Goal: Task Accomplishment & Management: Use online tool/utility

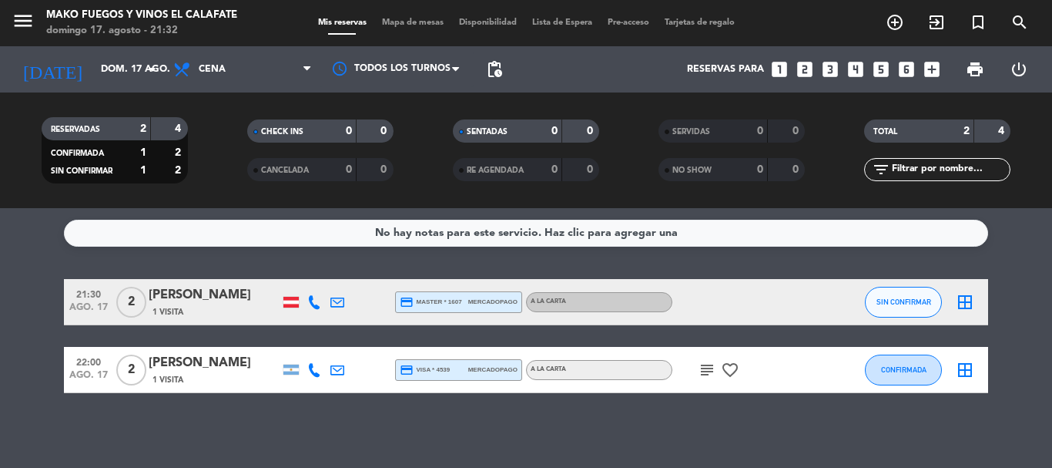
scroll to position [2, 0]
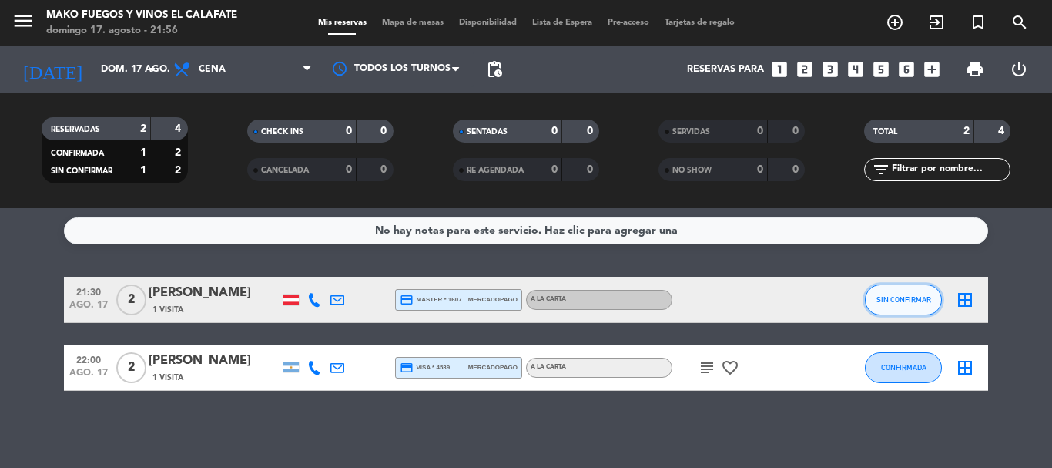
click at [935, 297] on button "SIN CONFIRMAR" at bounding box center [903, 299] width 77 height 31
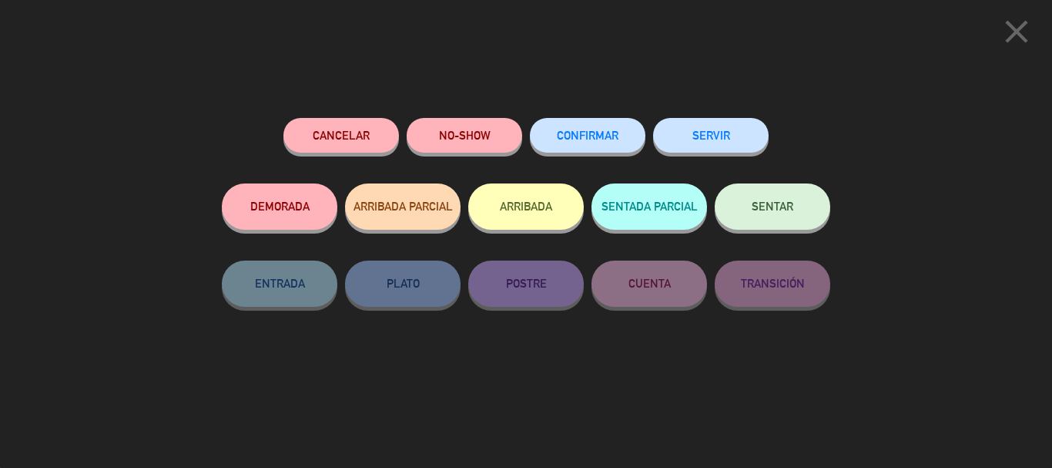
click at [784, 224] on button "SENTAR" at bounding box center [773, 206] width 116 height 46
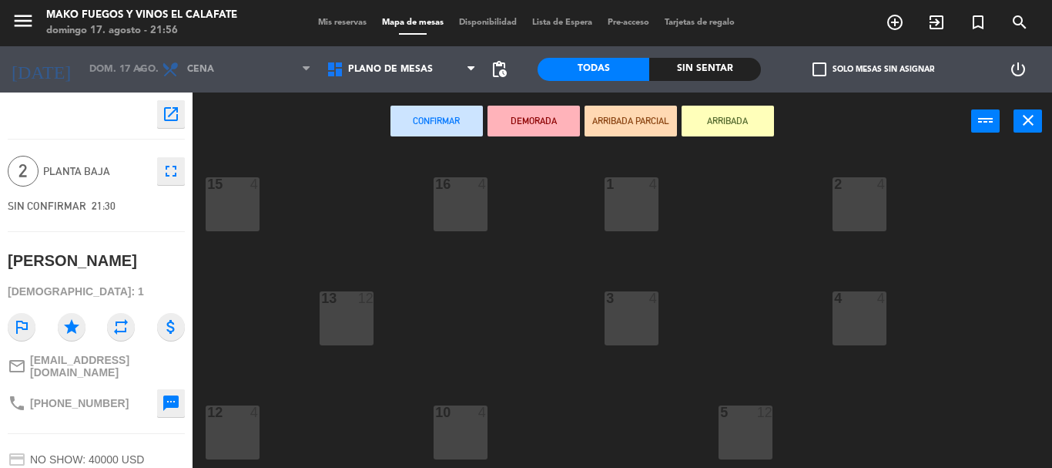
click at [619, 200] on div "1 4" at bounding box center [632, 204] width 54 height 54
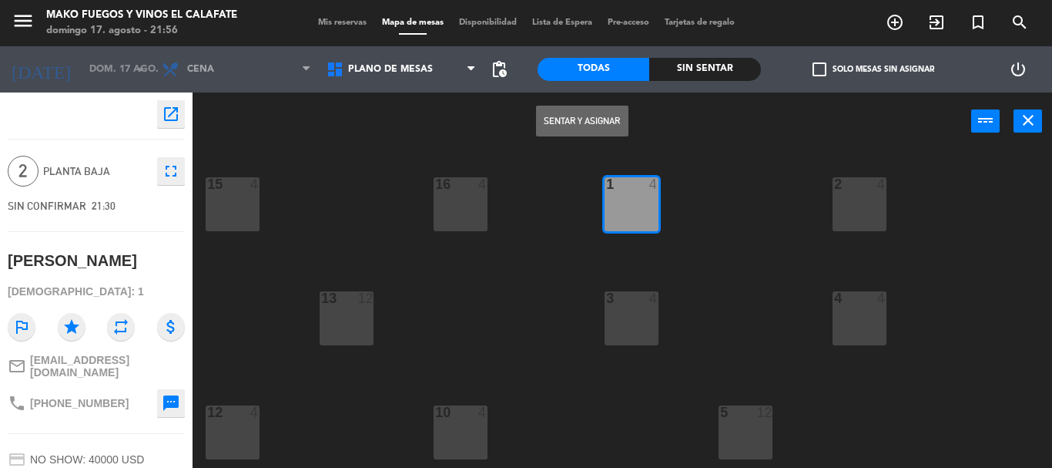
click at [600, 128] on button "Sentar y Asignar" at bounding box center [582, 121] width 92 height 31
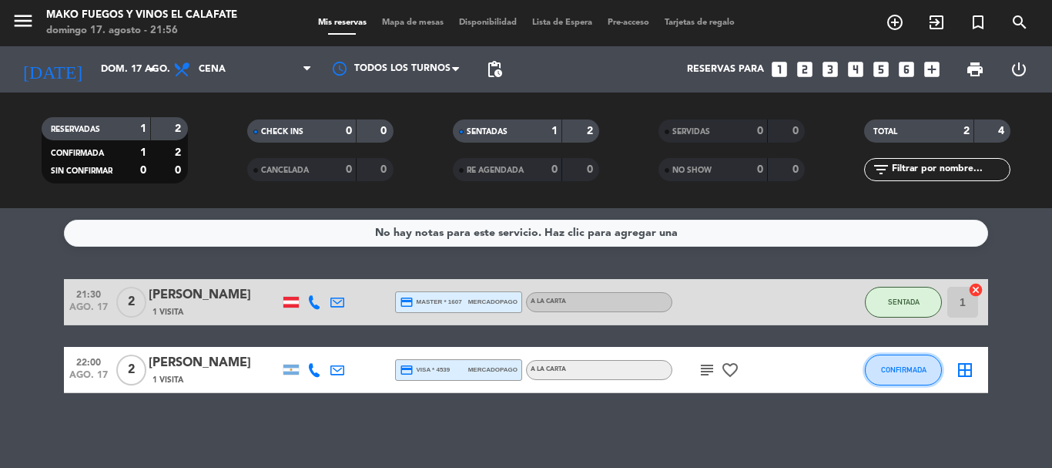
click at [882, 369] on span "CONFIRMADA" at bounding box center [903, 369] width 45 height 8
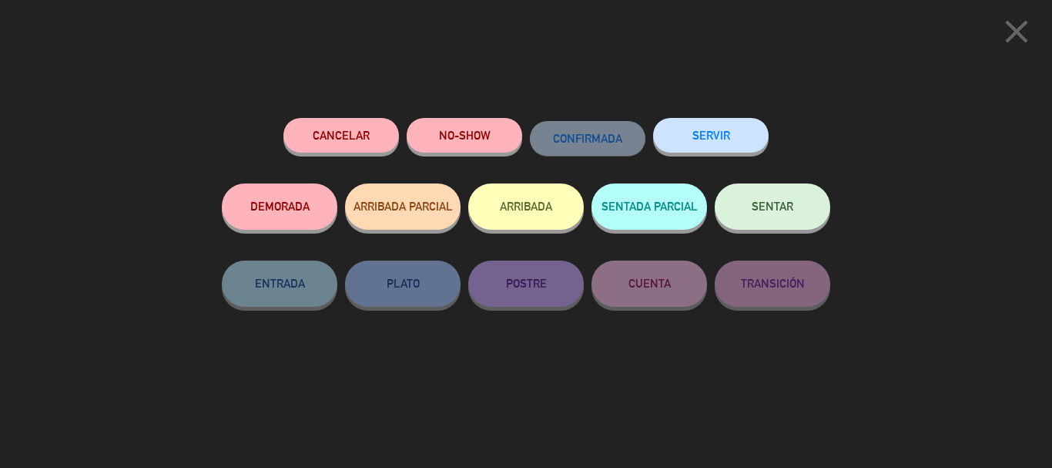
drag, startPoint x: 757, startPoint y: 207, endPoint x: 740, endPoint y: 213, distance: 18.0
click at [757, 207] on span "SENTAR" at bounding box center [773, 206] width 42 height 13
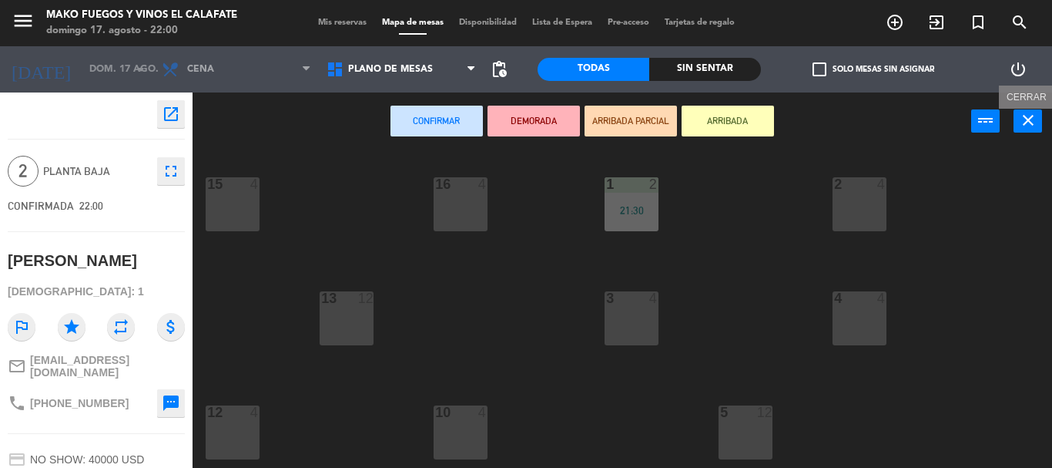
click at [1027, 117] on icon "close" at bounding box center [1028, 120] width 18 height 18
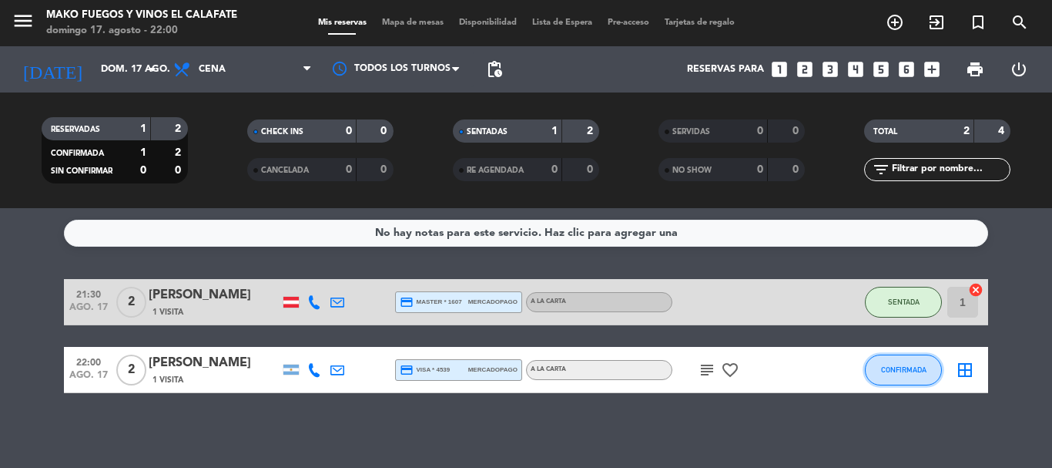
click at [898, 376] on button "CONFIRMADA" at bounding box center [903, 369] width 77 height 31
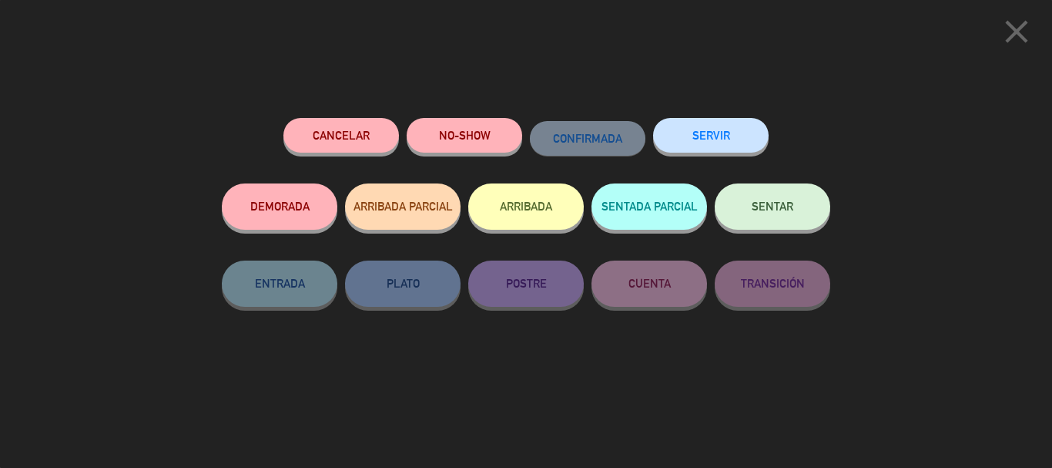
click at [753, 206] on span "SENTAR" at bounding box center [773, 206] width 42 height 13
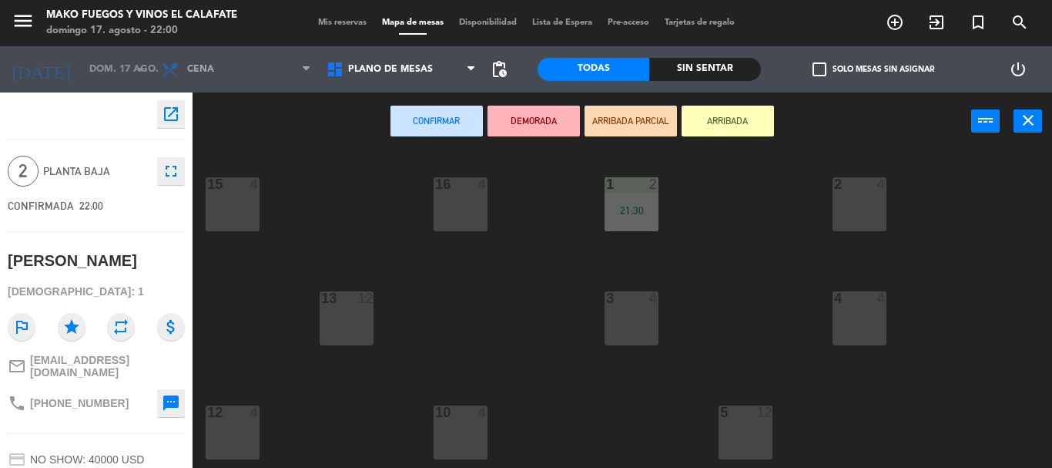
click at [610, 314] on div "3 4" at bounding box center [632, 318] width 54 height 54
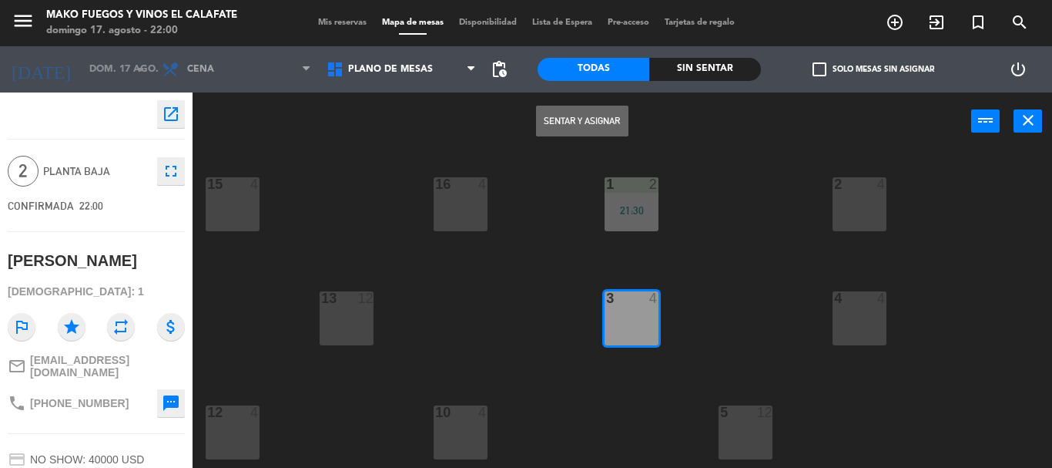
click at [579, 133] on button "Sentar y Asignar" at bounding box center [582, 121] width 92 height 31
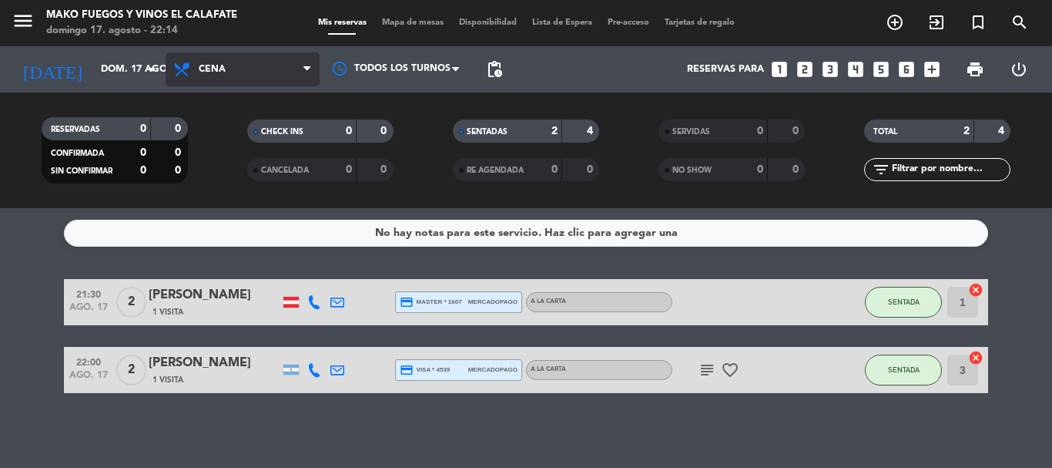
drag, startPoint x: 226, startPoint y: 69, endPoint x: 203, endPoint y: 136, distance: 70.7
click at [225, 73] on span "Cena" at bounding box center [243, 69] width 154 height 34
click at [322, 433] on div "No hay notas para este servicio. Haz clic para agregar una 21:30 [DATE] 2 [PERS…" at bounding box center [526, 338] width 1052 height 260
